Goal: Information Seeking & Learning: Learn about a topic

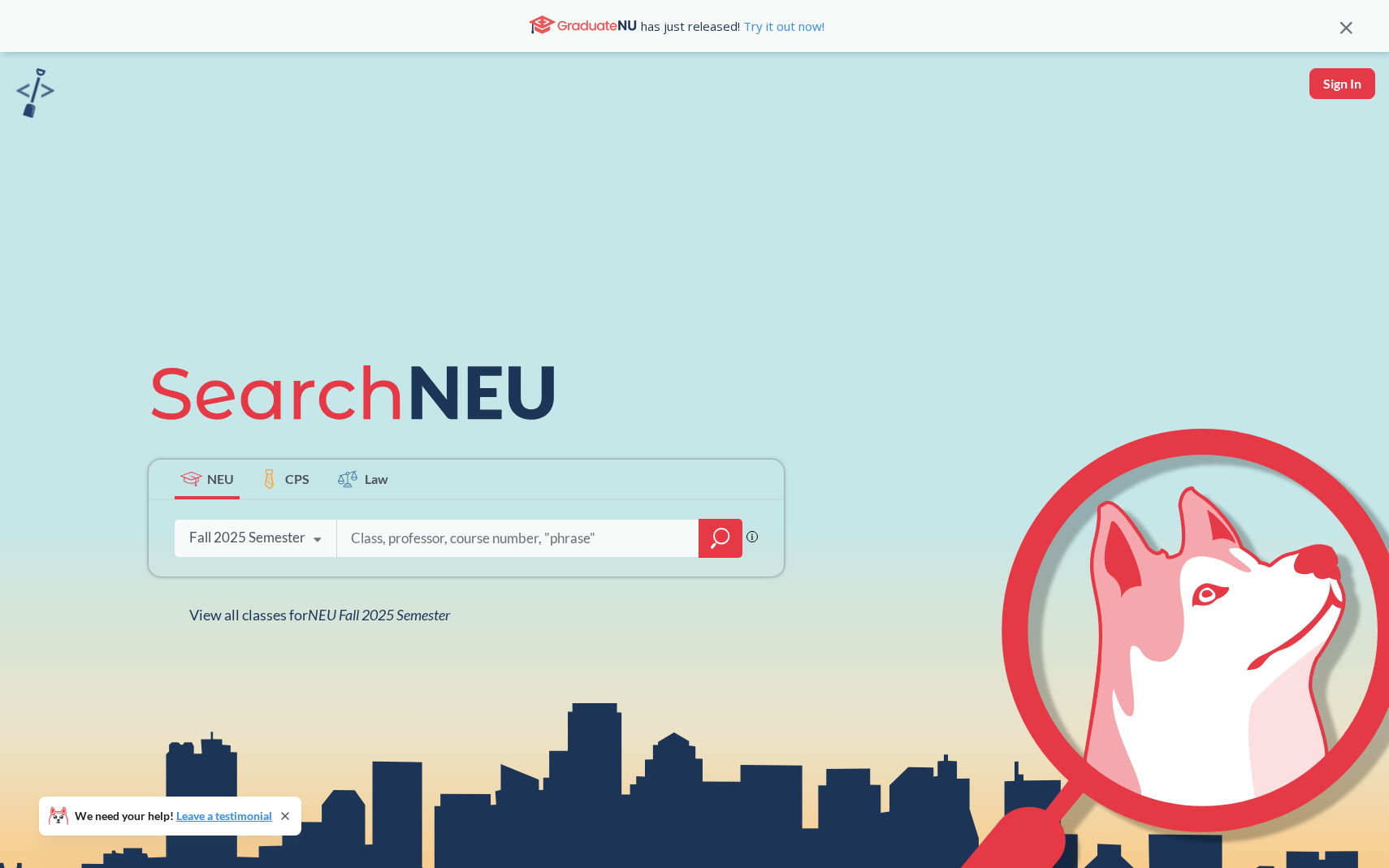
click at [409, 527] on input "search" at bounding box center [518, 538] width 338 height 34
type input "cloud"
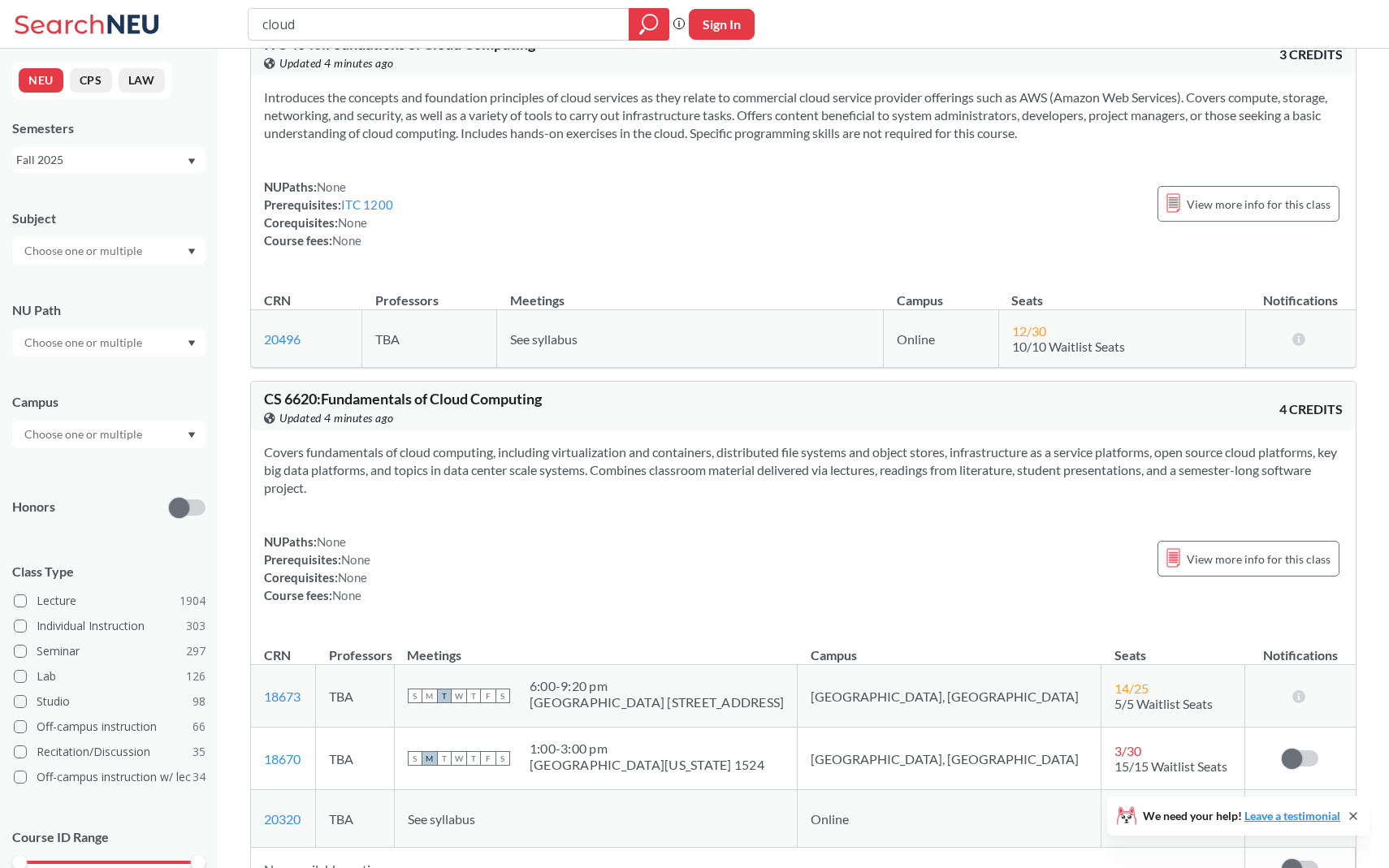
scroll to position [405, 0]
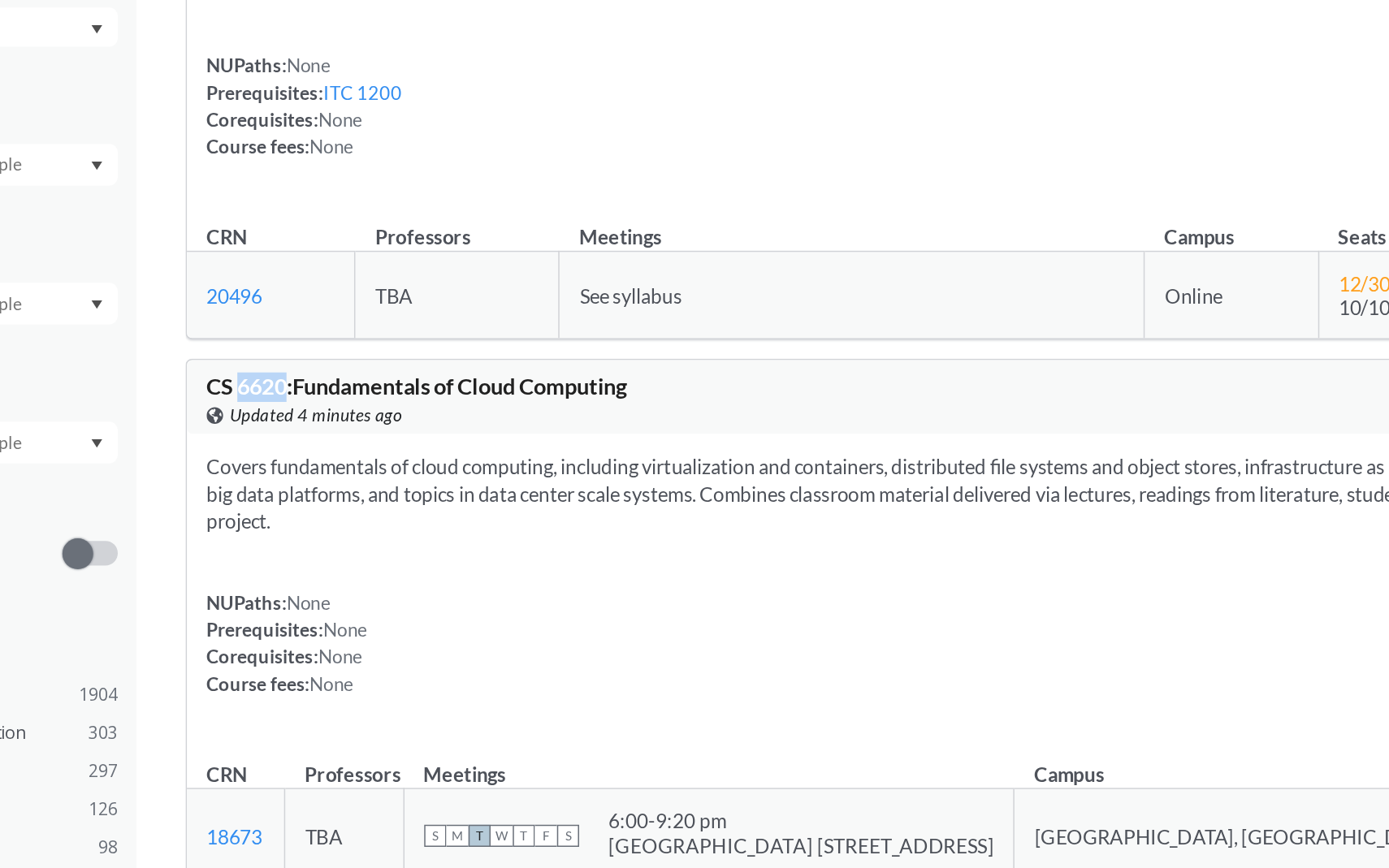
drag, startPoint x: 287, startPoint y: 400, endPoint x: 317, endPoint y: 400, distance: 30.0
click at [317, 400] on span "CS 6620 : Fundamentals of Cloud Computing" at bounding box center [403, 397] width 277 height 18
copy span "6620"
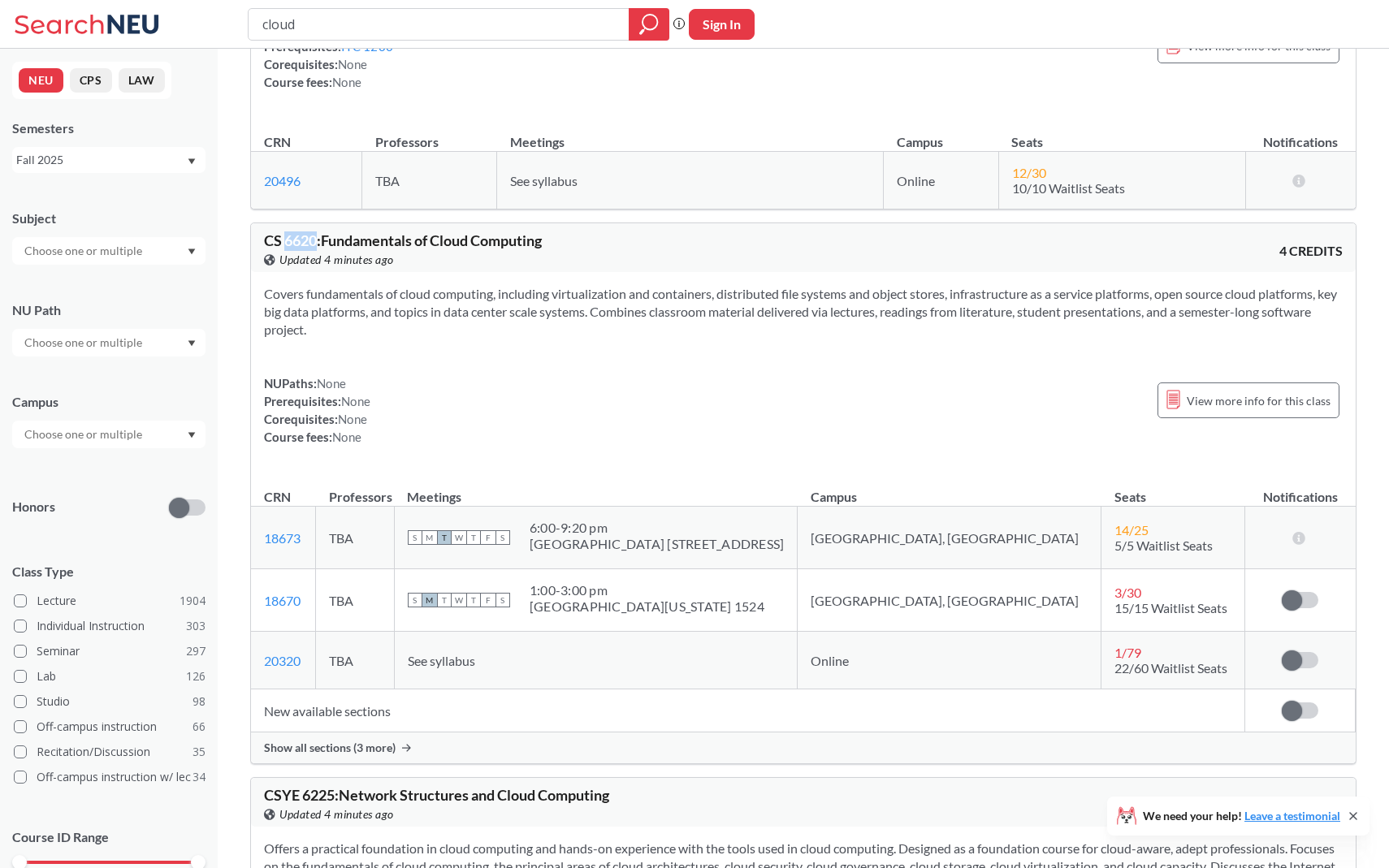
scroll to position [584, 0]
